Goal: Check status: Check status

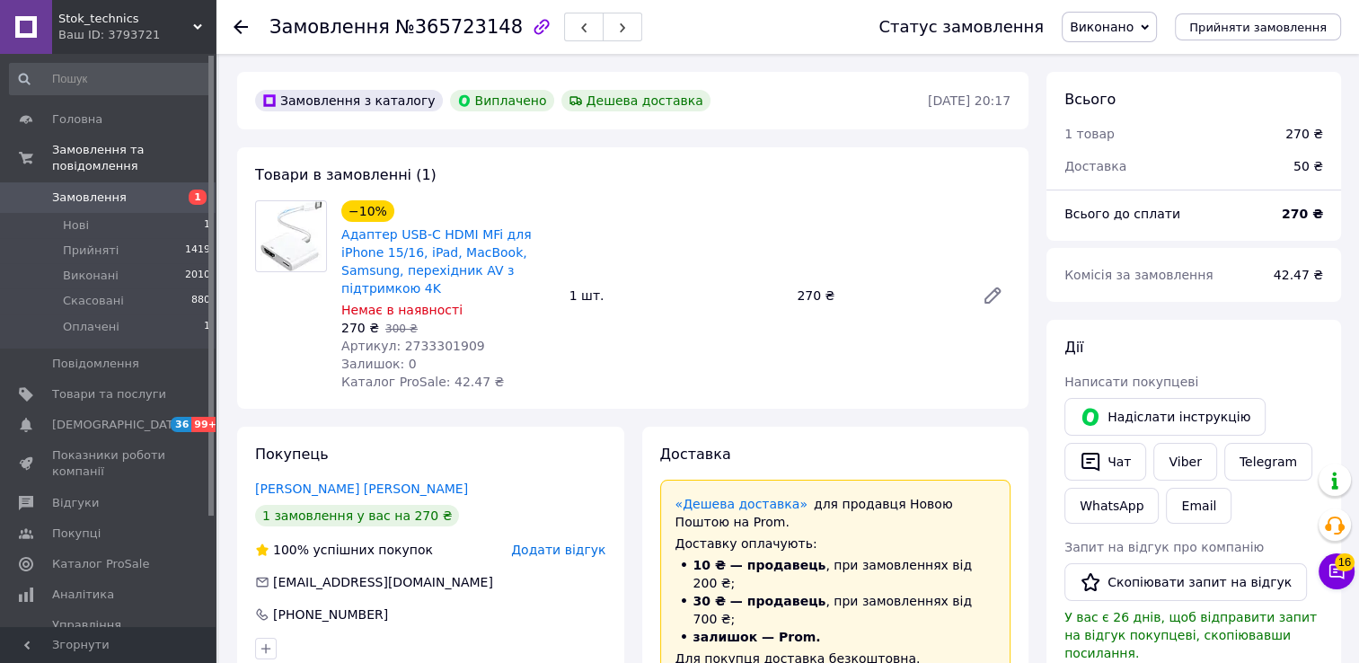
scroll to position [269, 0]
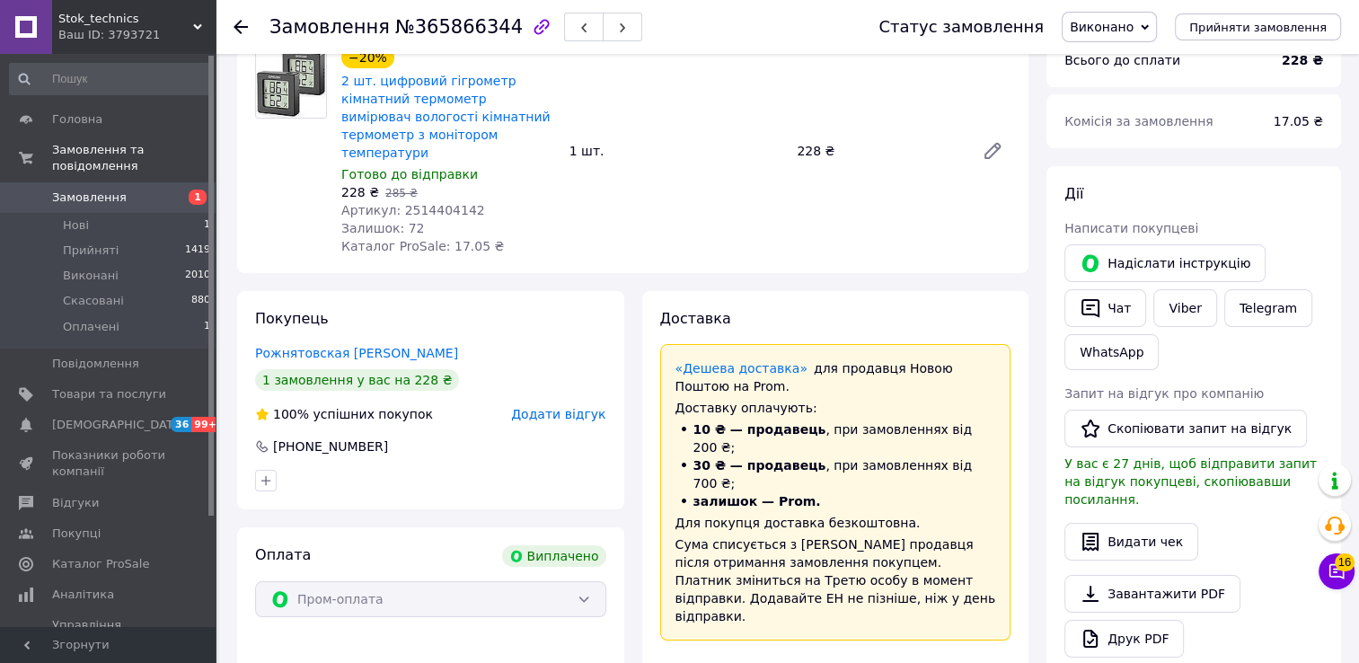
scroll to position [269, 0]
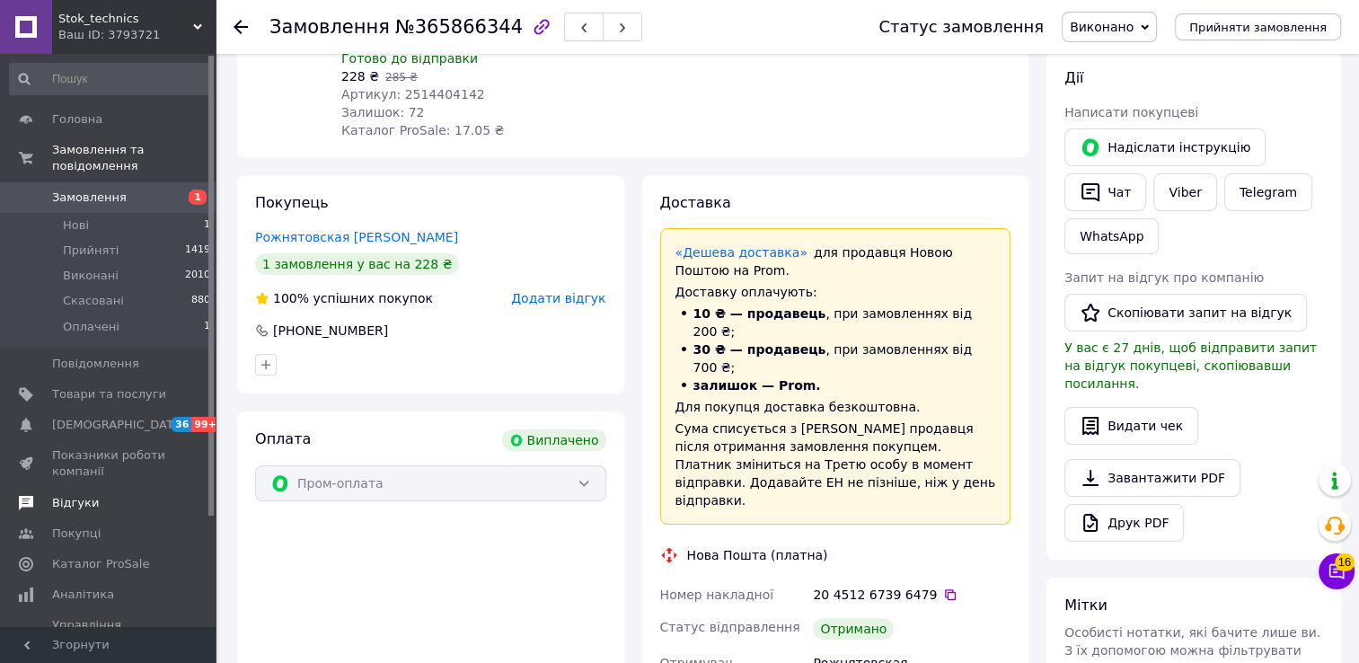
click at [110, 495] on span "Відгуки" at bounding box center [109, 503] width 114 height 16
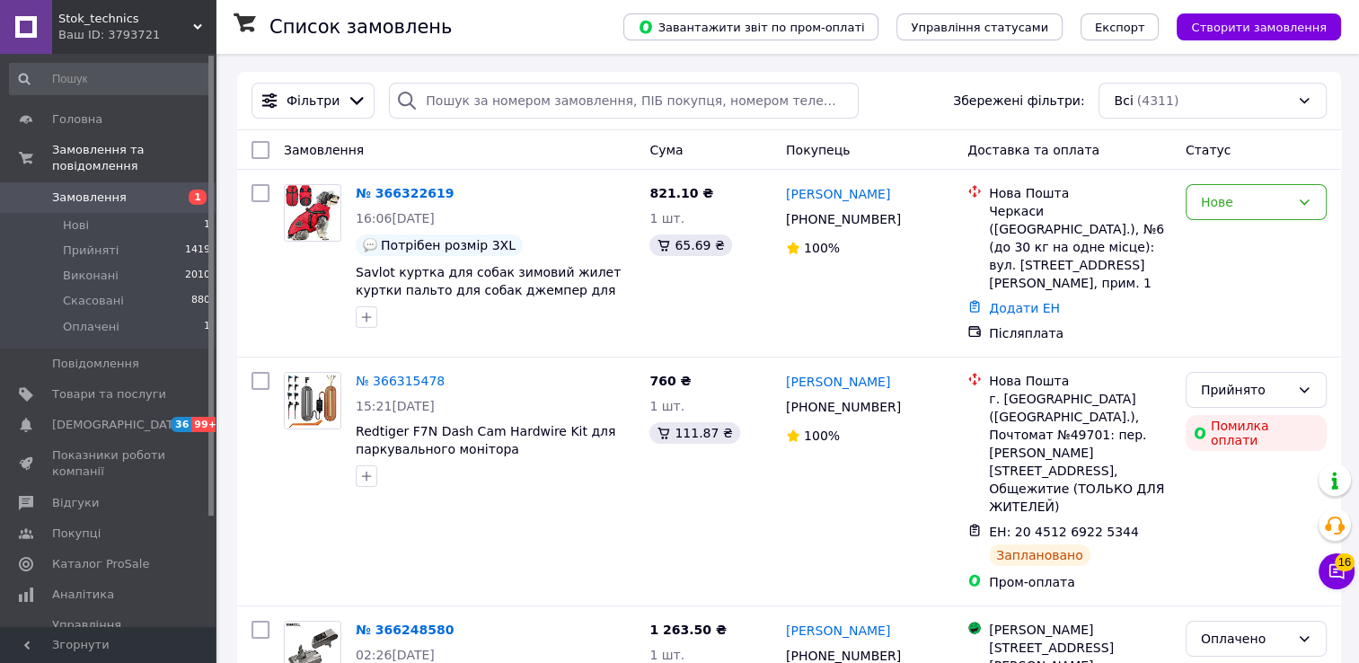
click at [582, 82] on div "Фільтри Збережені фільтри: Всі (4311)" at bounding box center [789, 101] width 1104 height 58
click at [581, 94] on input "search" at bounding box center [624, 101] width 470 height 36
paste input "365300850"
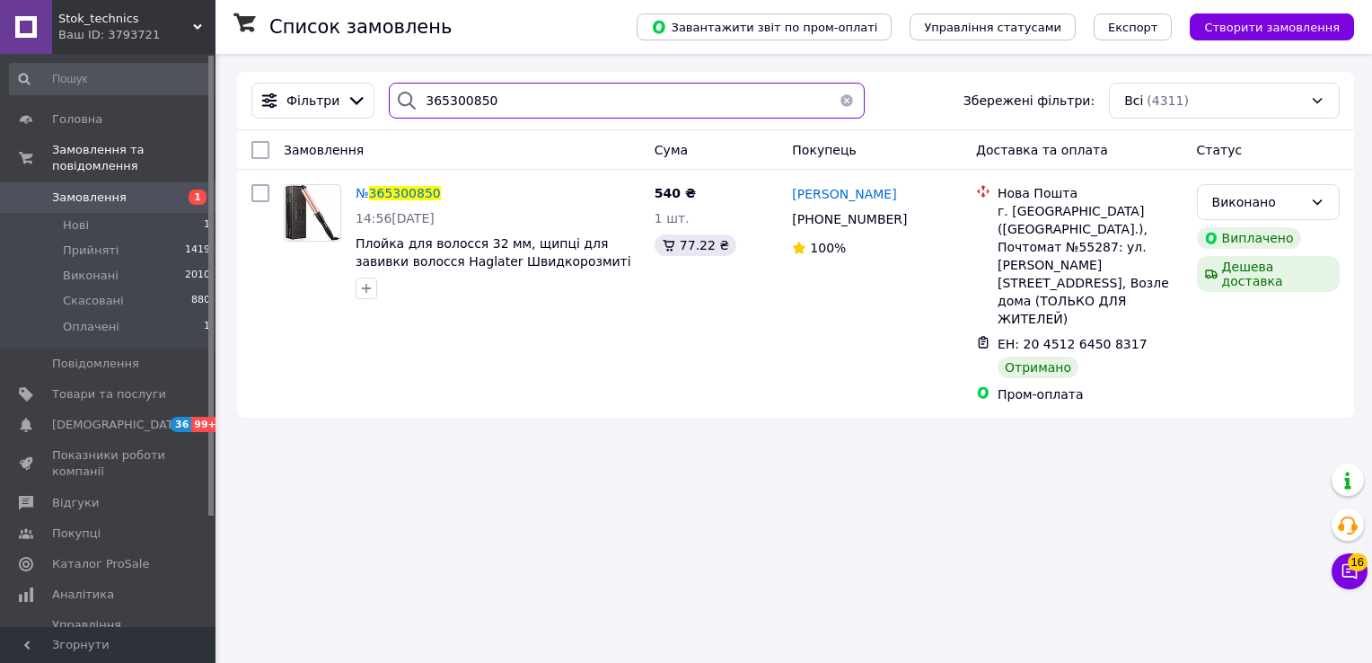
type input "365300850"
